Goal: Transaction & Acquisition: Book appointment/travel/reservation

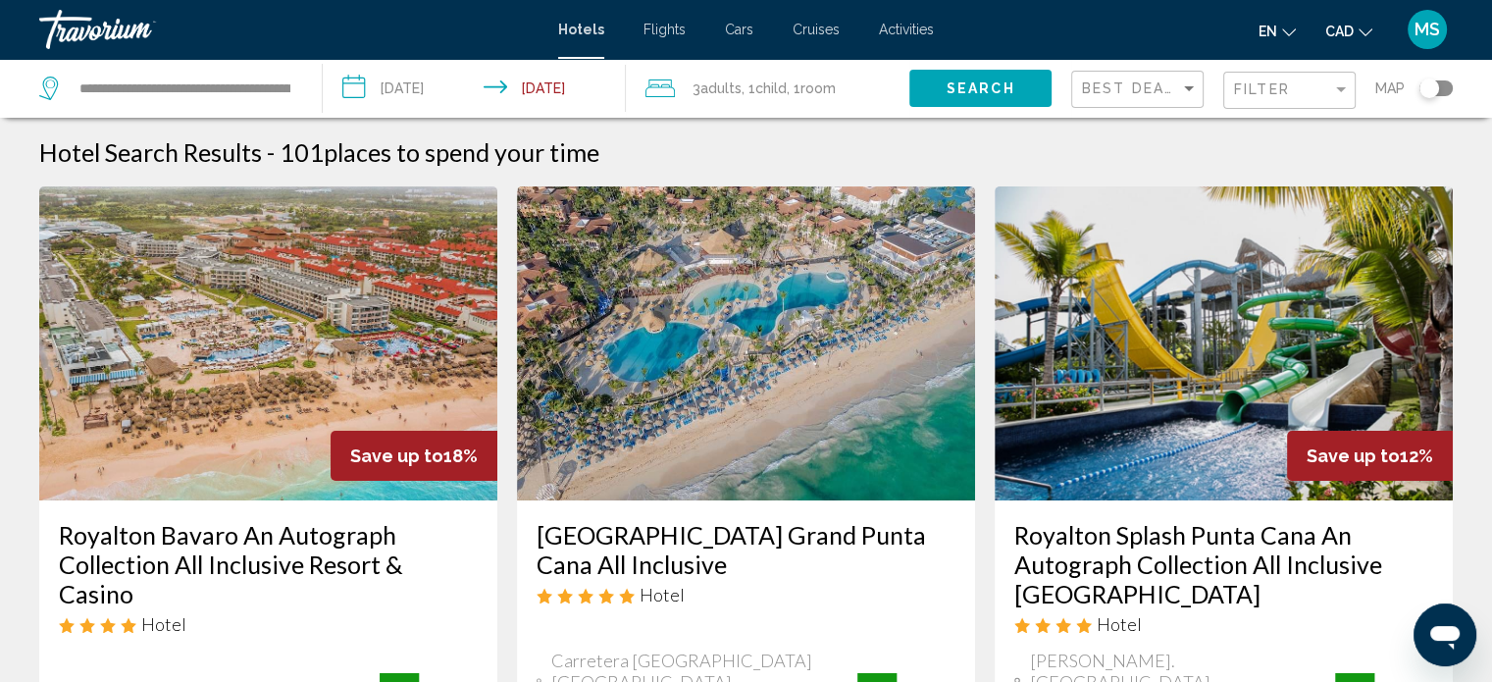
click at [718, 82] on span "Adults" at bounding box center [720, 88] width 41 height 16
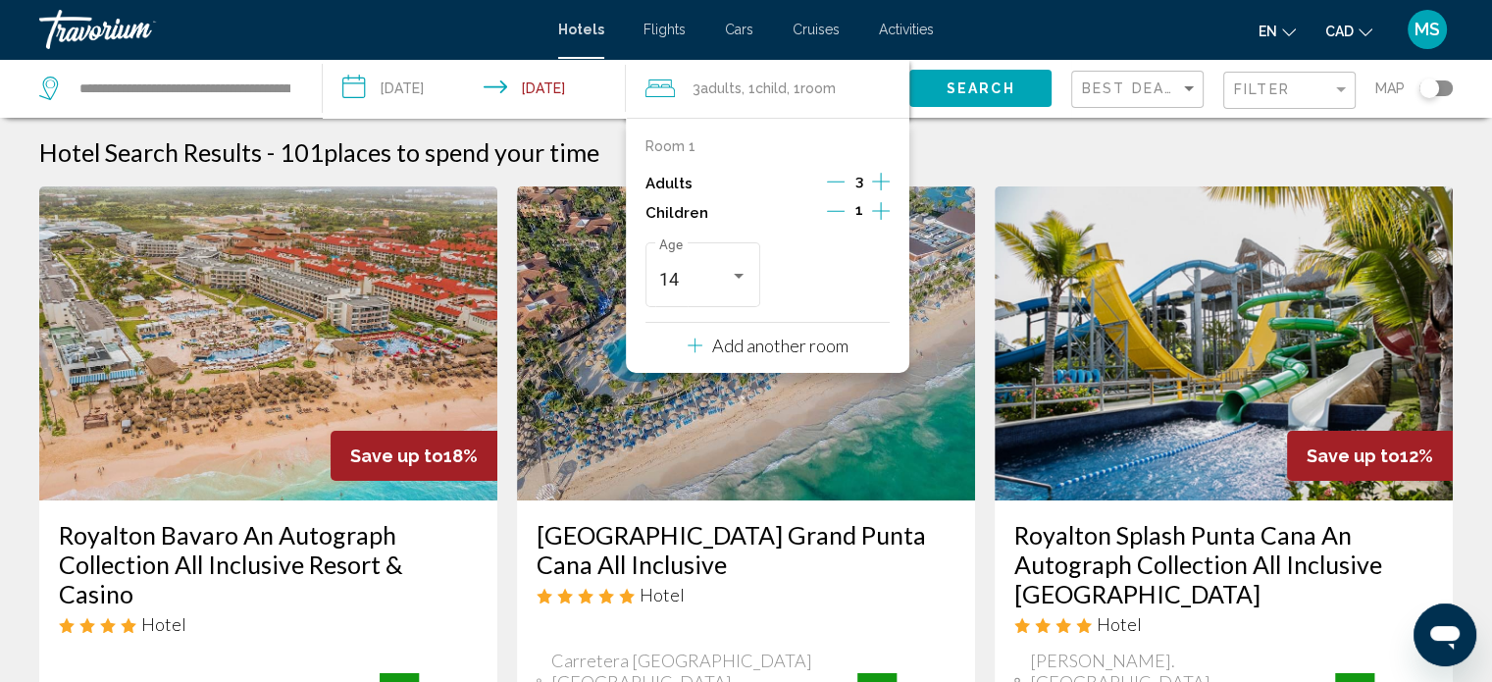
click at [833, 341] on p "Add another room" at bounding box center [780, 345] width 136 height 22
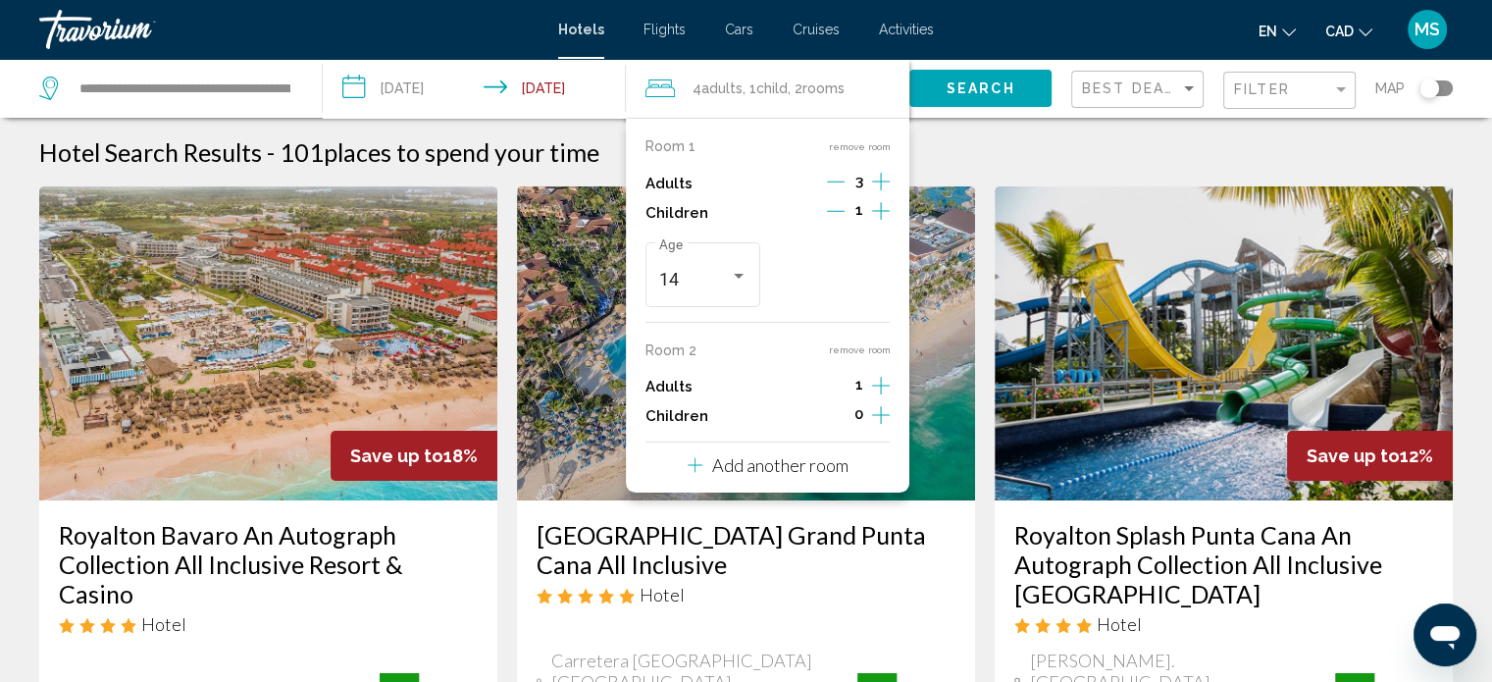
click at [837, 183] on icon "Decrement adults" at bounding box center [836, 182] width 18 height 18
click at [838, 183] on icon "Decrement adults" at bounding box center [835, 182] width 18 height 18
click at [879, 193] on icon "Increment adults" at bounding box center [881, 182] width 18 height 24
click at [1022, 147] on div "Hotel Search Results - 101 places to spend your time" at bounding box center [745, 151] width 1413 height 29
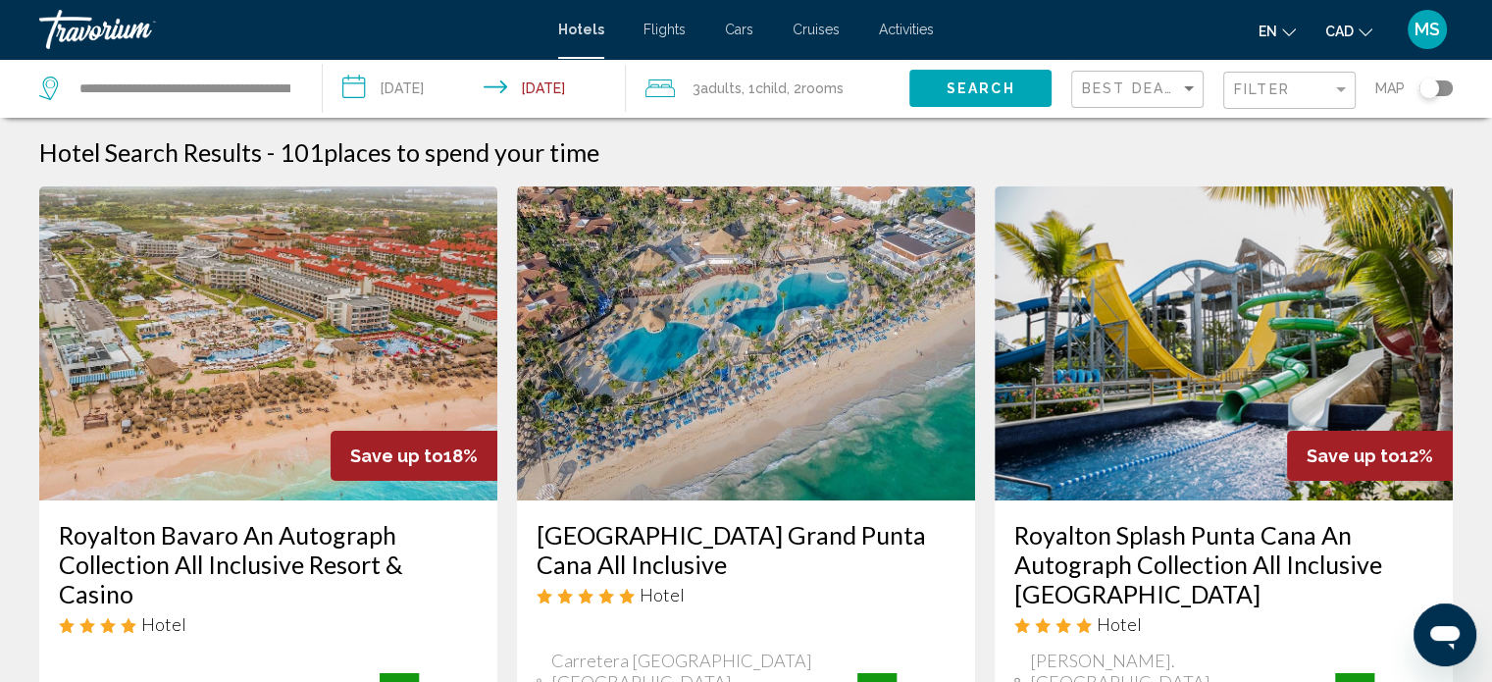
click at [444, 79] on input "**********" at bounding box center [478, 91] width 311 height 65
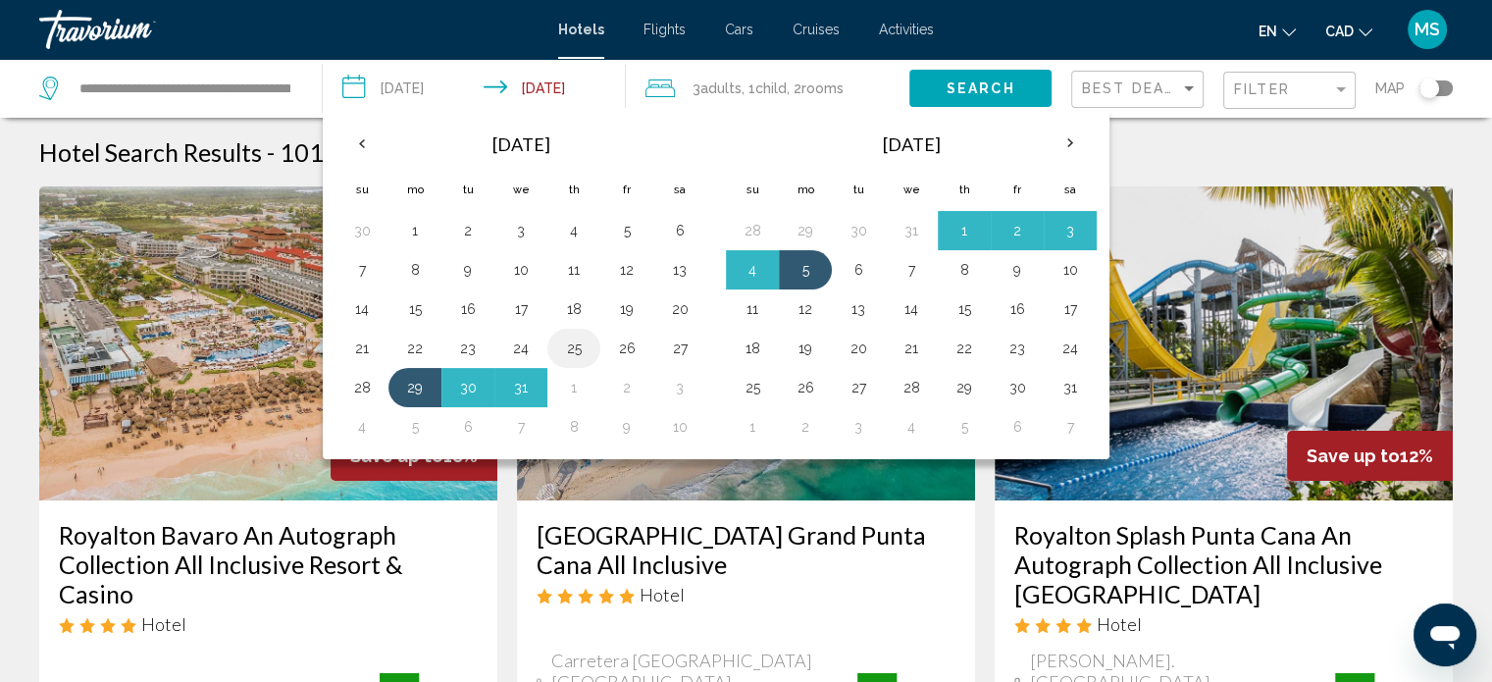
click at [581, 340] on button "25" at bounding box center [573, 347] width 31 height 27
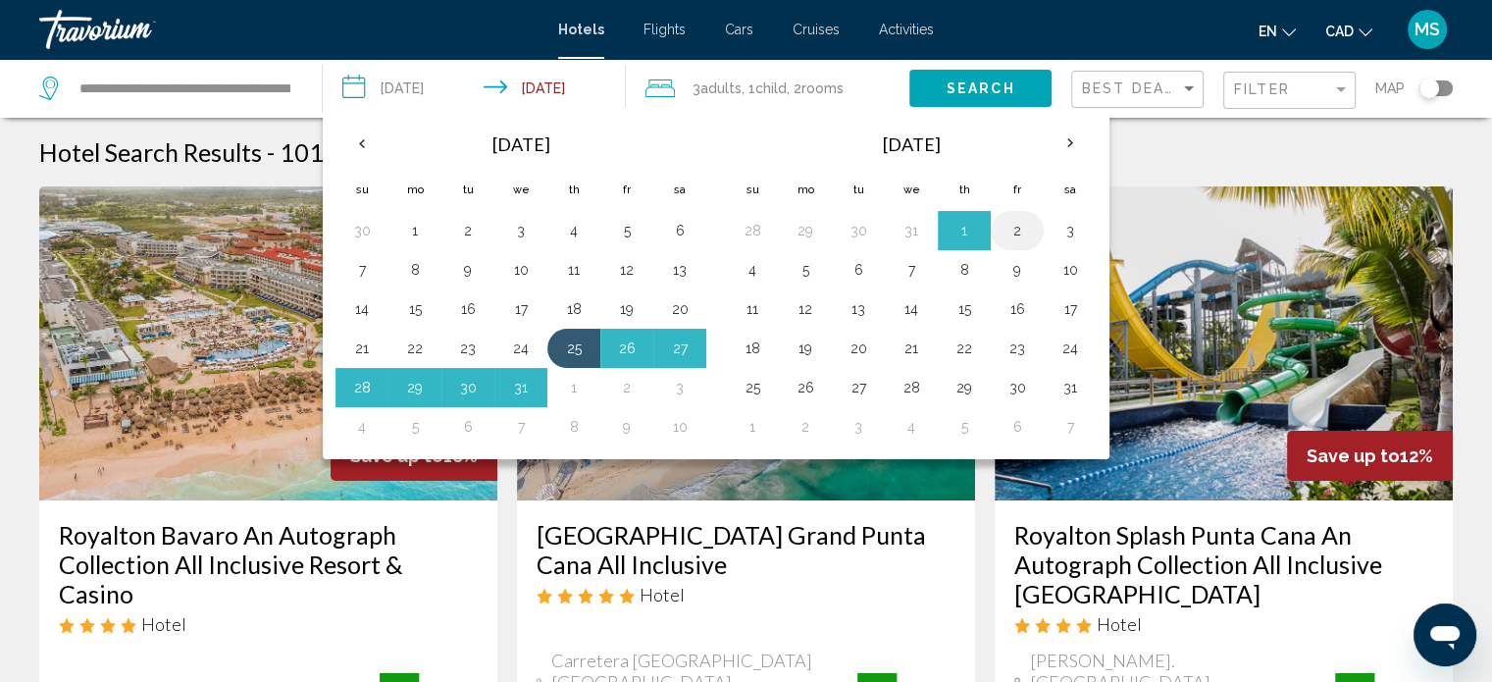
click at [1004, 231] on button "2" at bounding box center [1016, 230] width 31 height 27
type input "**********"
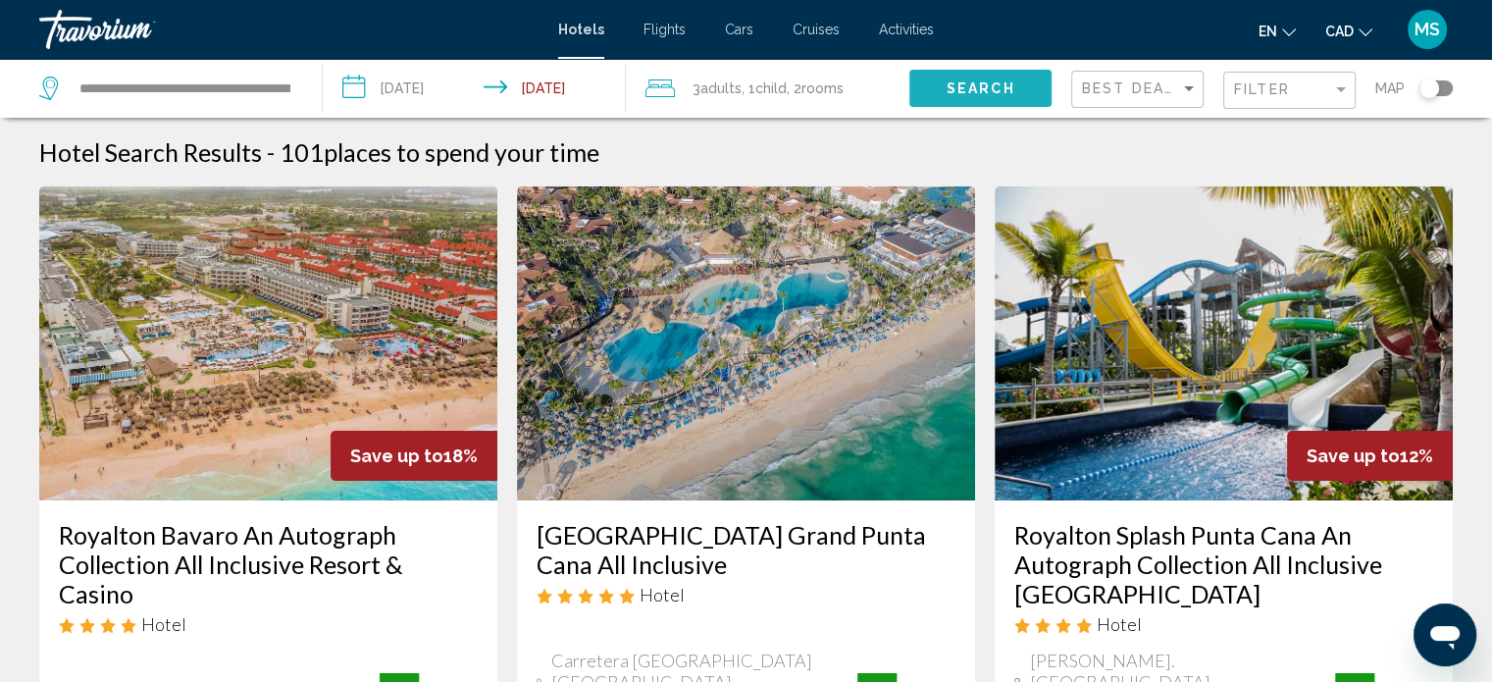
click at [974, 95] on span "Search" at bounding box center [981, 89] width 69 height 16
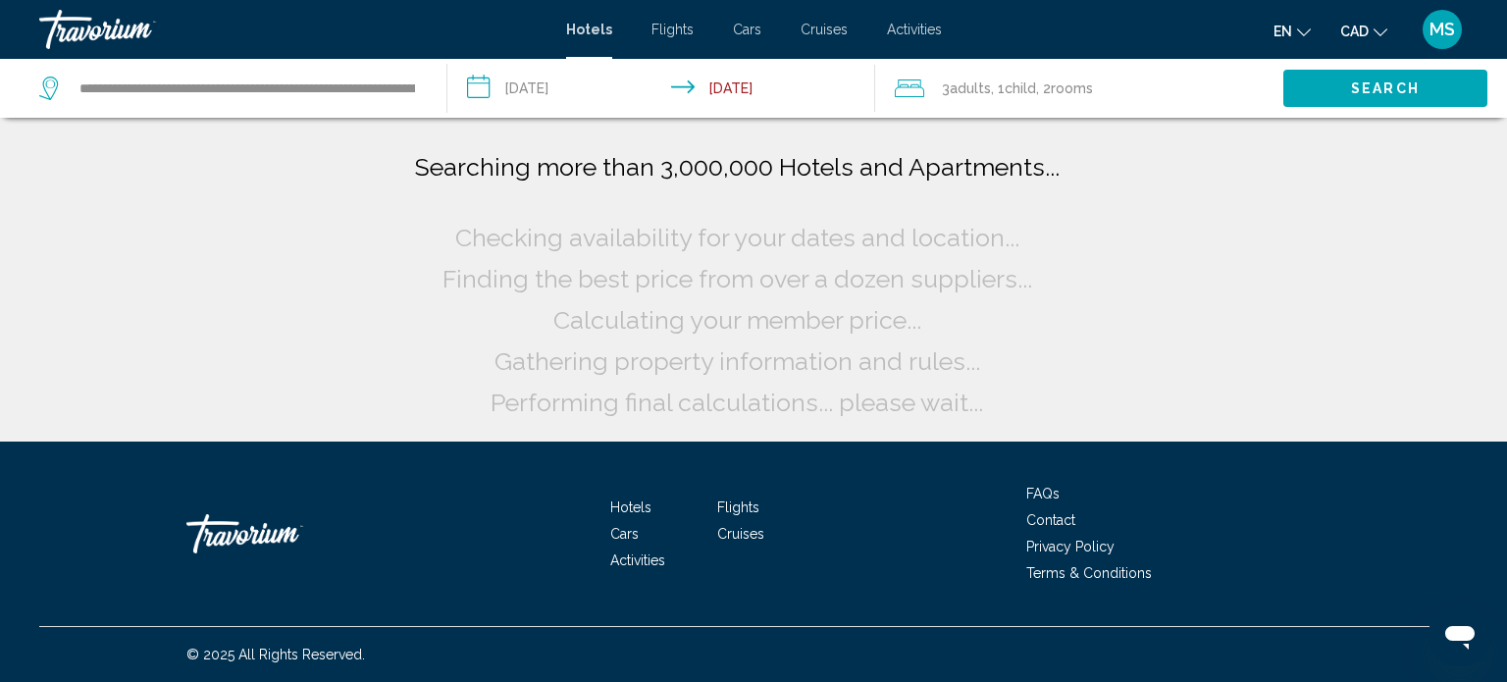
click at [1385, 104] on button "Search" at bounding box center [1385, 88] width 204 height 36
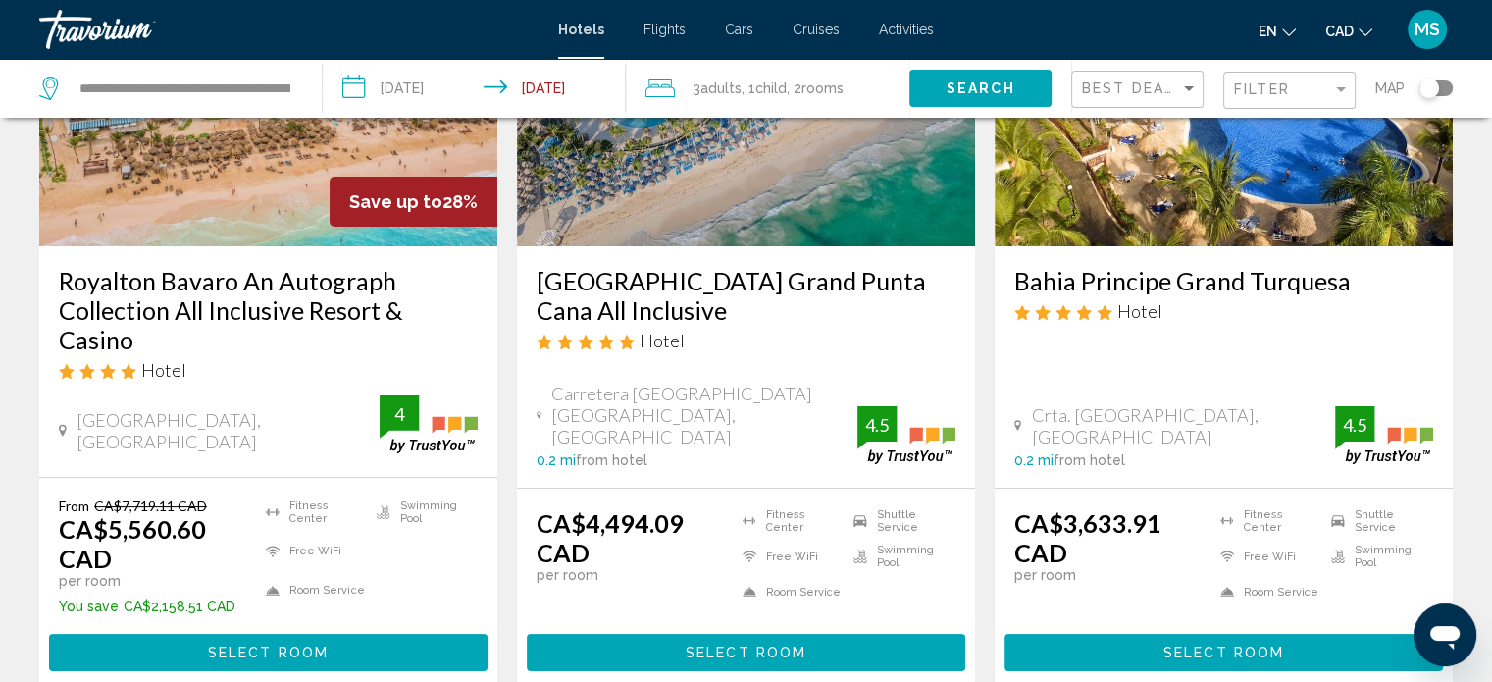
scroll to position [341, 0]
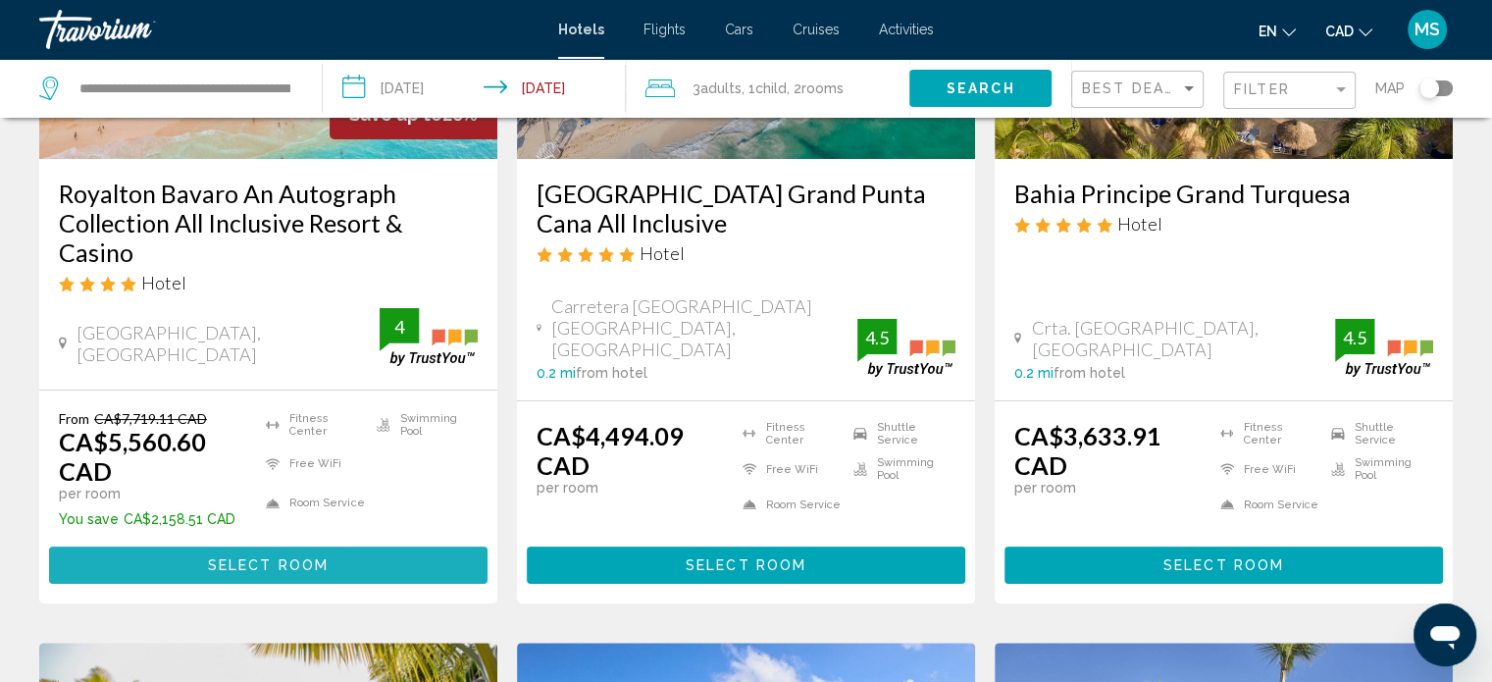
click at [261, 566] on span "Select Room" at bounding box center [268, 566] width 121 height 16
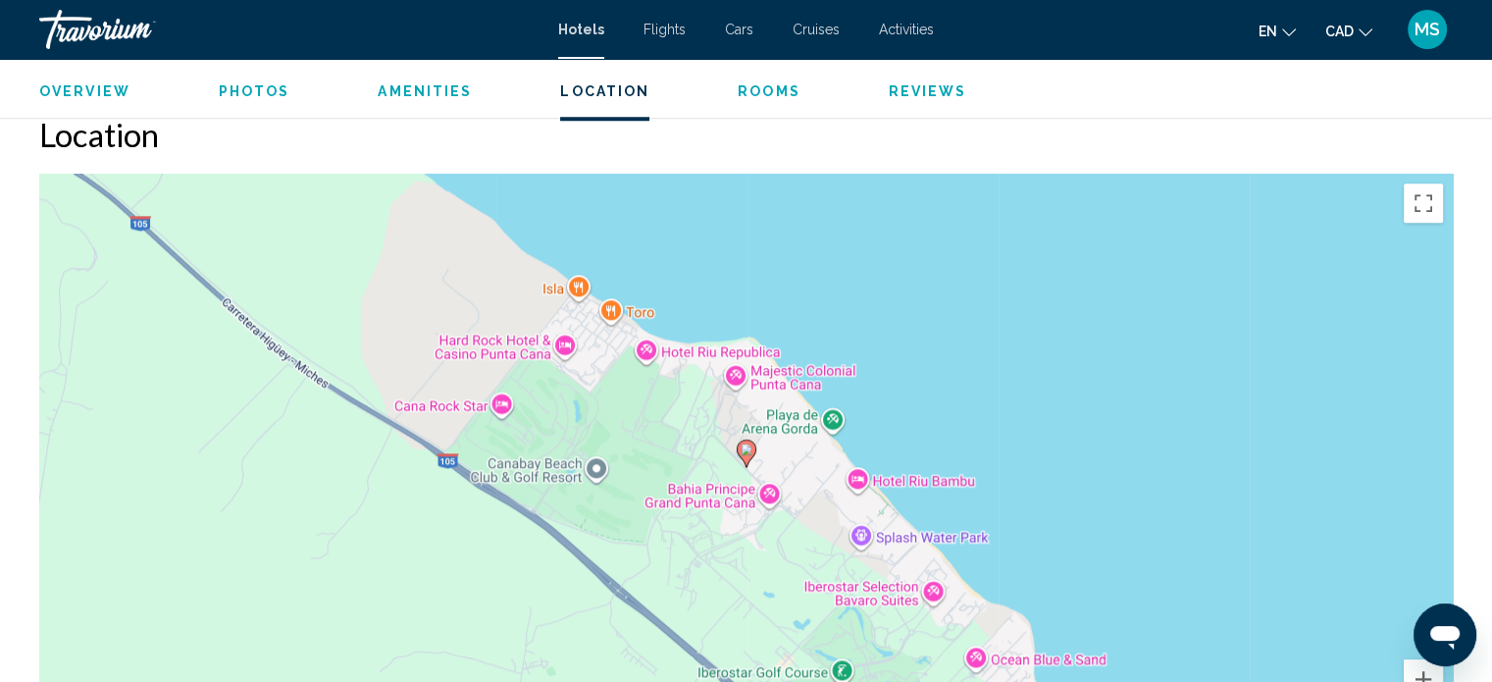
scroll to position [1793, 0]
